Goal: Task Accomplishment & Management: Use online tool/utility

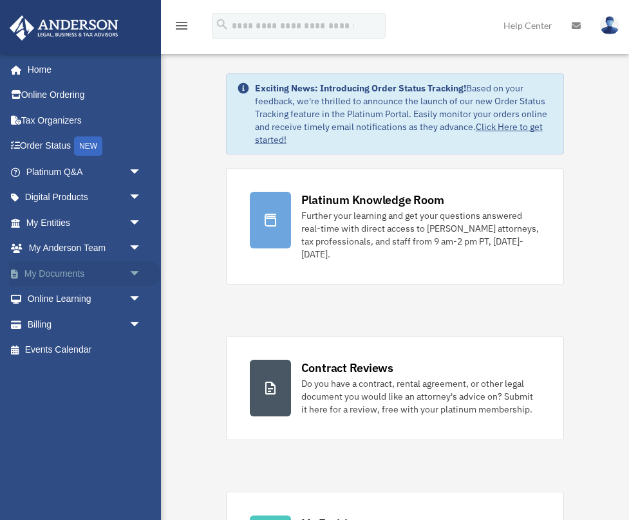
click at [132, 267] on span "arrow_drop_down" at bounding box center [142, 274] width 26 height 26
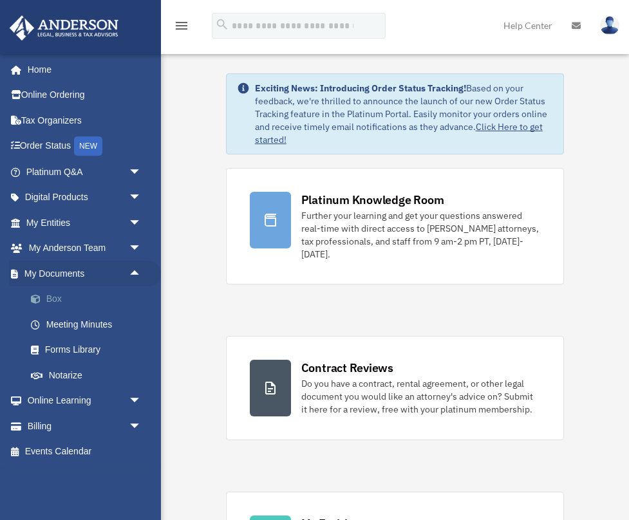
click at [57, 294] on link "Box" at bounding box center [89, 299] width 143 height 26
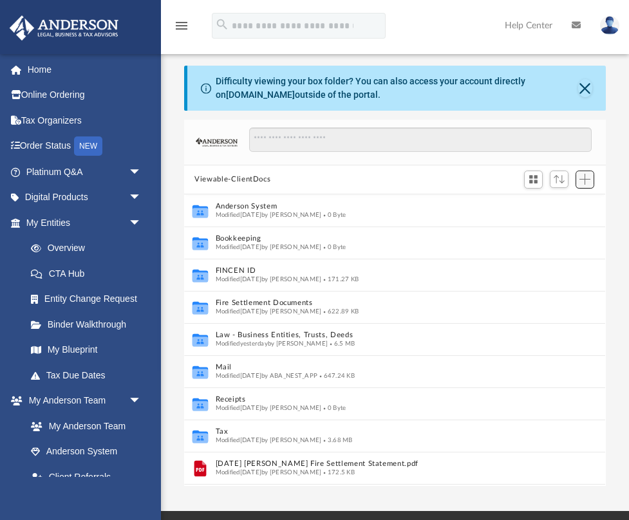
click at [585, 182] on span "Add" at bounding box center [584, 179] width 11 height 11
click at [561, 202] on li "Upload" at bounding box center [566, 205] width 41 height 14
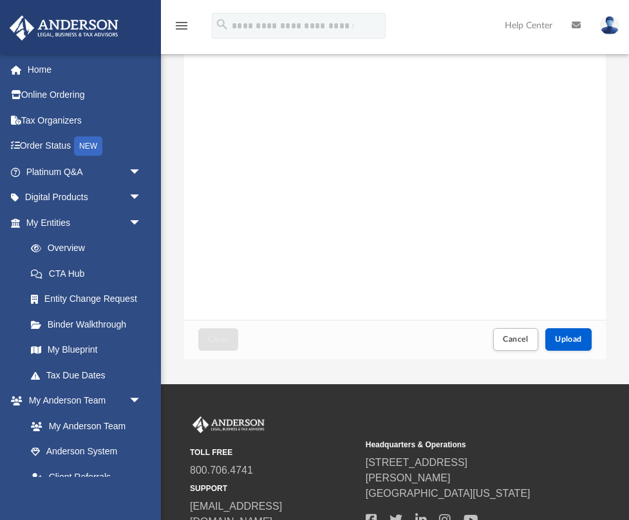
scroll to position [154, 0]
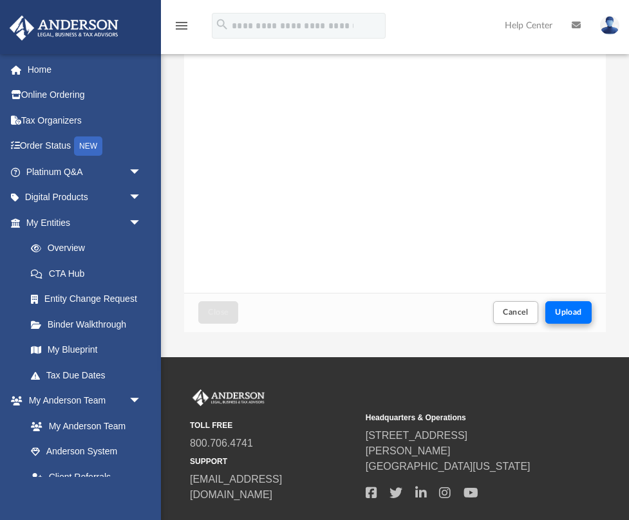
click at [558, 315] on span "Upload" at bounding box center [568, 312] width 27 height 8
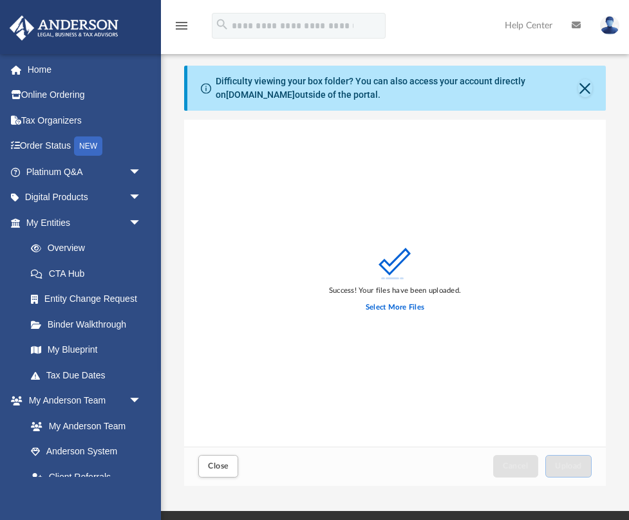
scroll to position [0, 0]
click at [220, 472] on button "Close" at bounding box center [218, 466] width 40 height 23
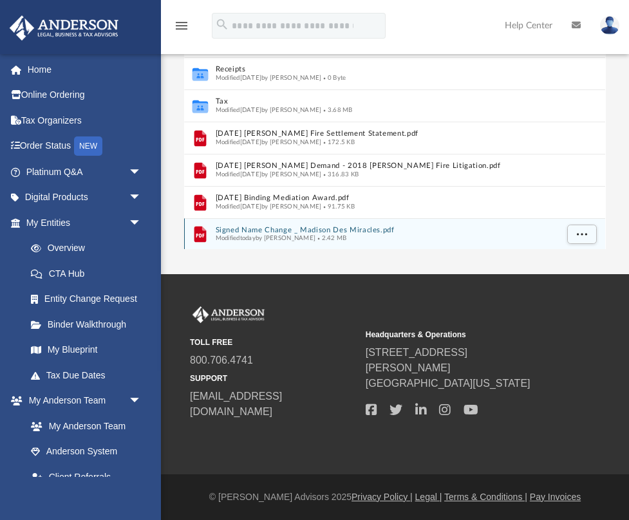
scroll to position [238, 0]
click at [585, 230] on span "More options" at bounding box center [582, 233] width 10 height 7
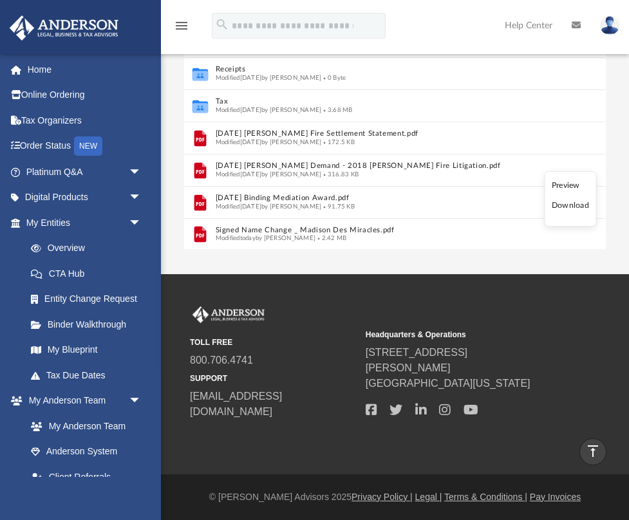
click at [209, 263] on div "App [PERSON_NAME][EMAIL_ADDRESS][DOMAIN_NAME] Sign Out [PERSON_NAME][EMAIL_ADDR…" at bounding box center [314, 18] width 629 height 511
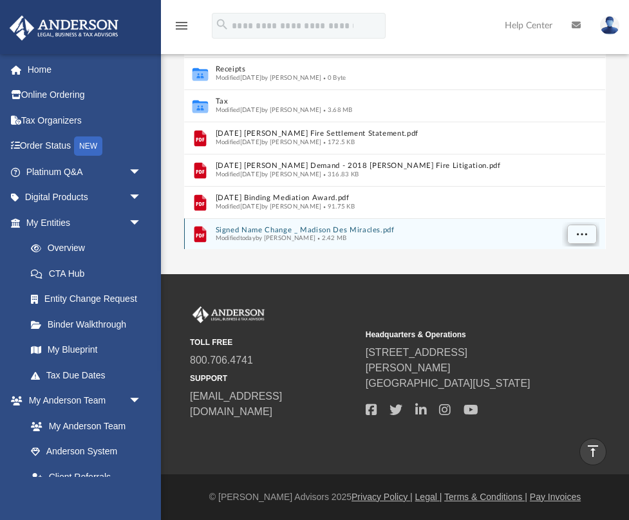
click at [574, 228] on button "More options" at bounding box center [582, 234] width 30 height 19
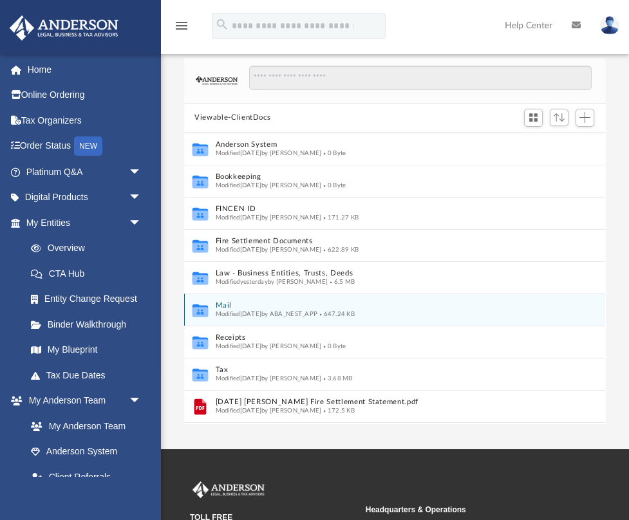
scroll to position [0, 0]
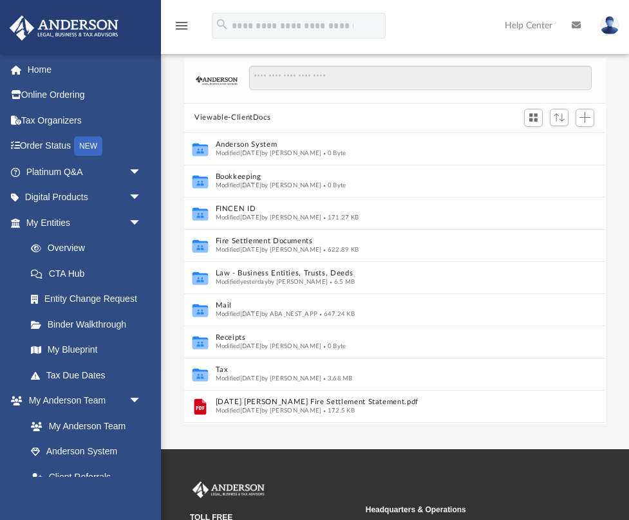
click at [174, 239] on div "Difficulty viewing your box folder? You can also access your account directly o…" at bounding box center [395, 214] width 468 height 420
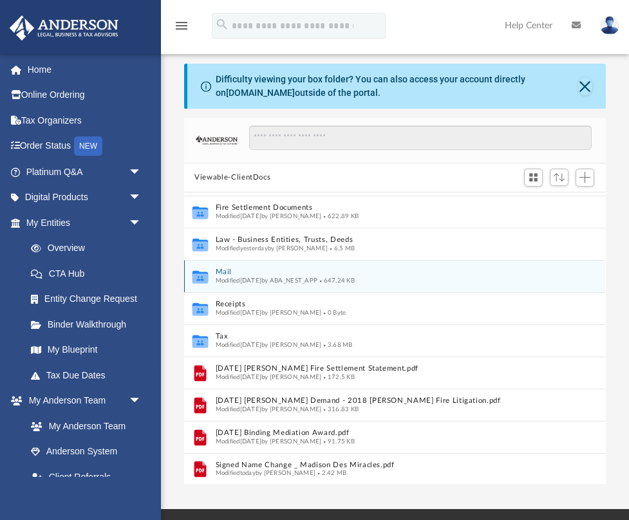
scroll to position [93, 0]
